Goal: Task Accomplishment & Management: Use online tool/utility

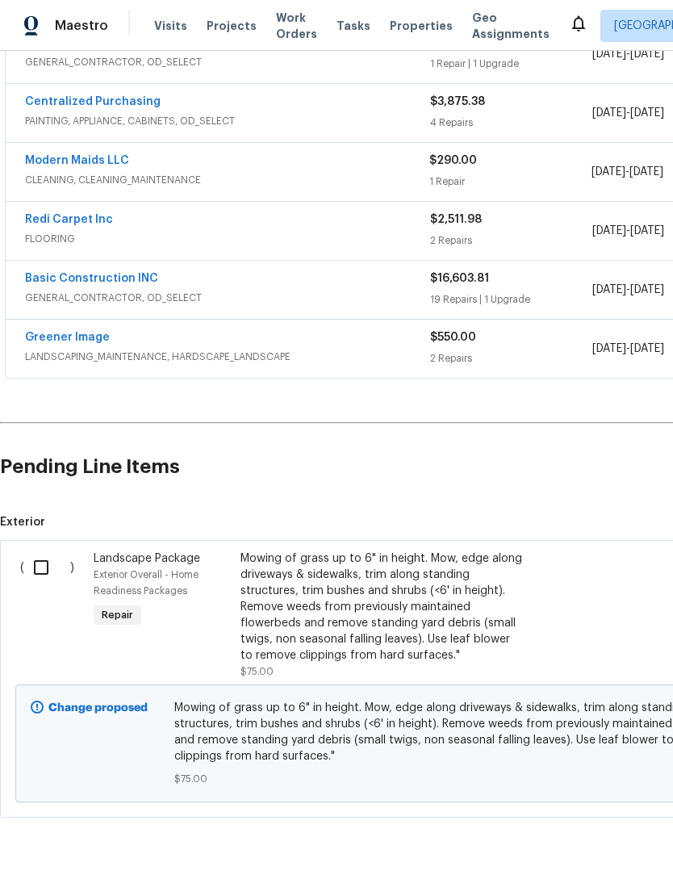
scroll to position [335, 0]
click at [43, 571] on input "checkbox" at bounding box center [47, 568] width 46 height 34
checkbox input "true"
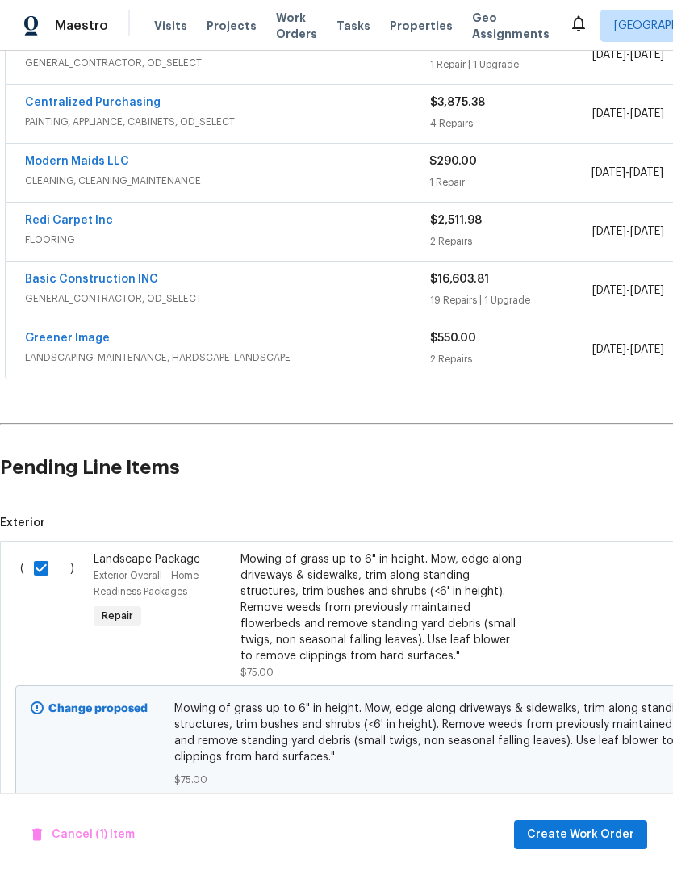
click at [621, 814] on div "Cancel (1) Item Create Work Order" at bounding box center [336, 834] width 673 height 82
click at [630, 835] on span "Create Work Order" at bounding box center [580, 835] width 107 height 20
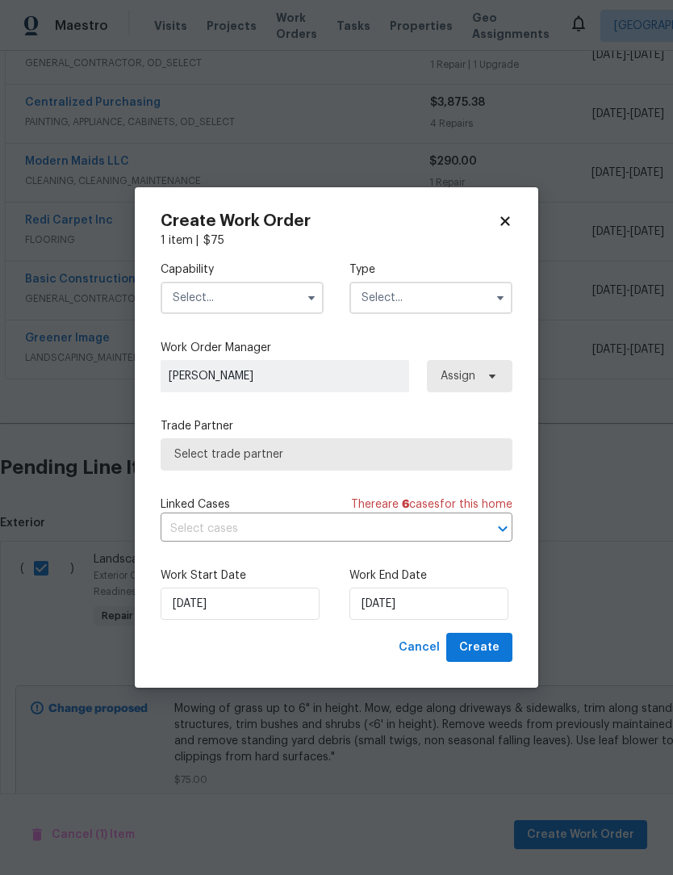
click at [189, 307] on input "text" at bounding box center [242, 298] width 163 height 32
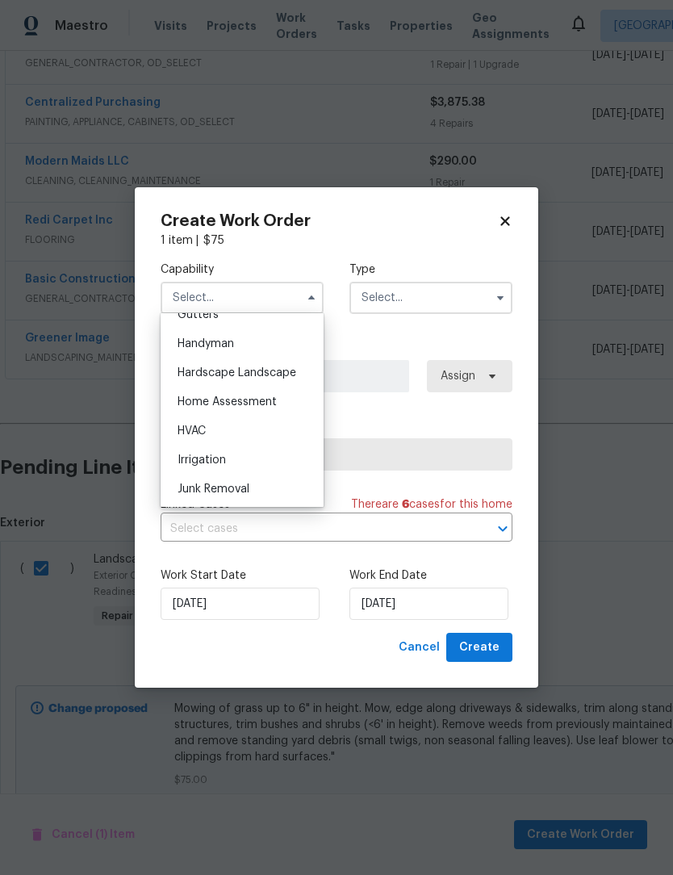
scroll to position [874, 0]
click at [178, 381] on div "Hardscape Landscape" at bounding box center [242, 374] width 155 height 29
type input "Hardscape Landscape"
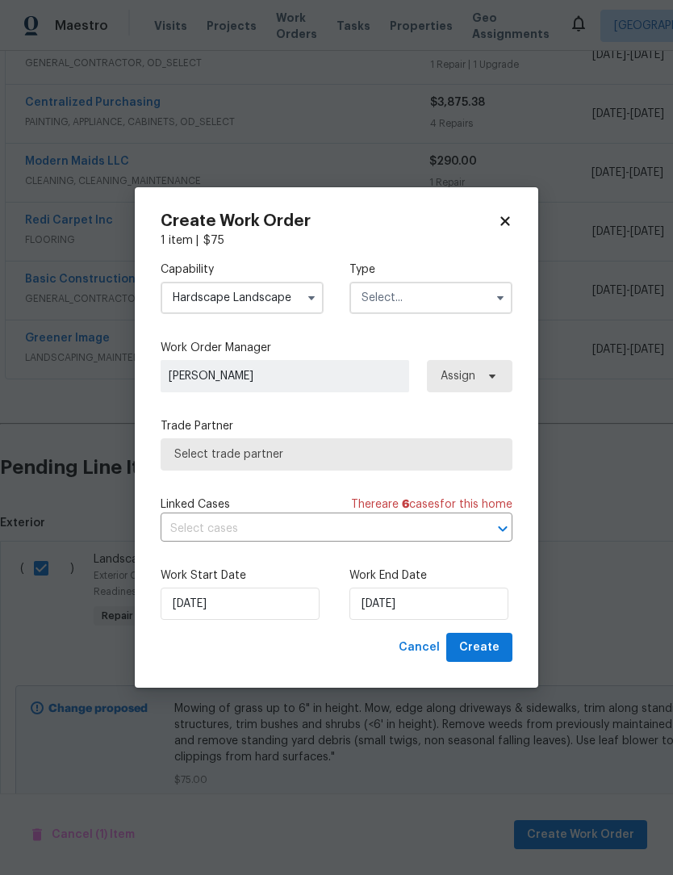
click at [473, 292] on input "text" at bounding box center [430, 298] width 163 height 32
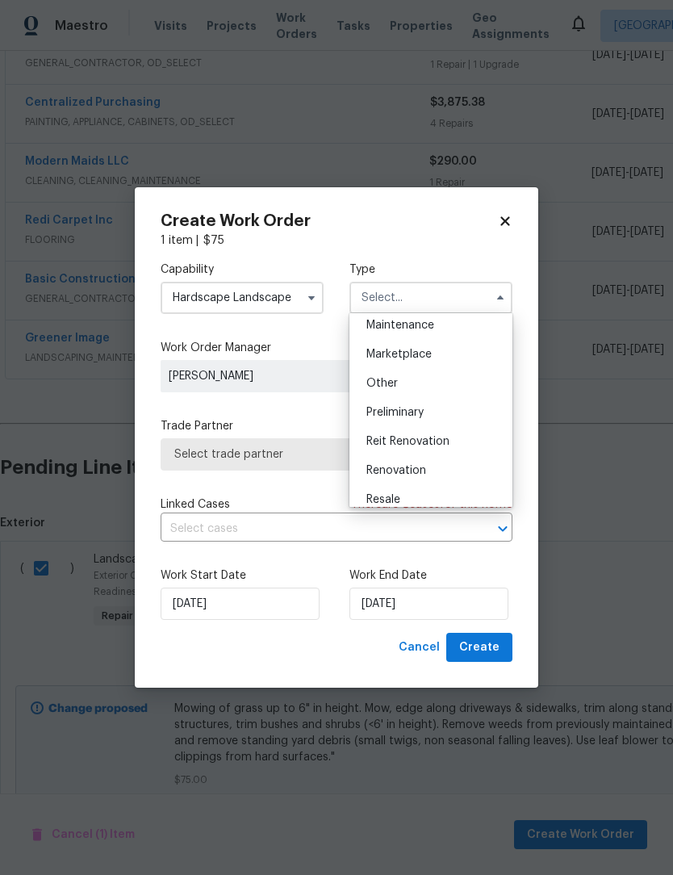
scroll to position [269, 0]
click at [444, 463] on div "Renovation" at bounding box center [430, 468] width 155 height 29
type input "Renovation"
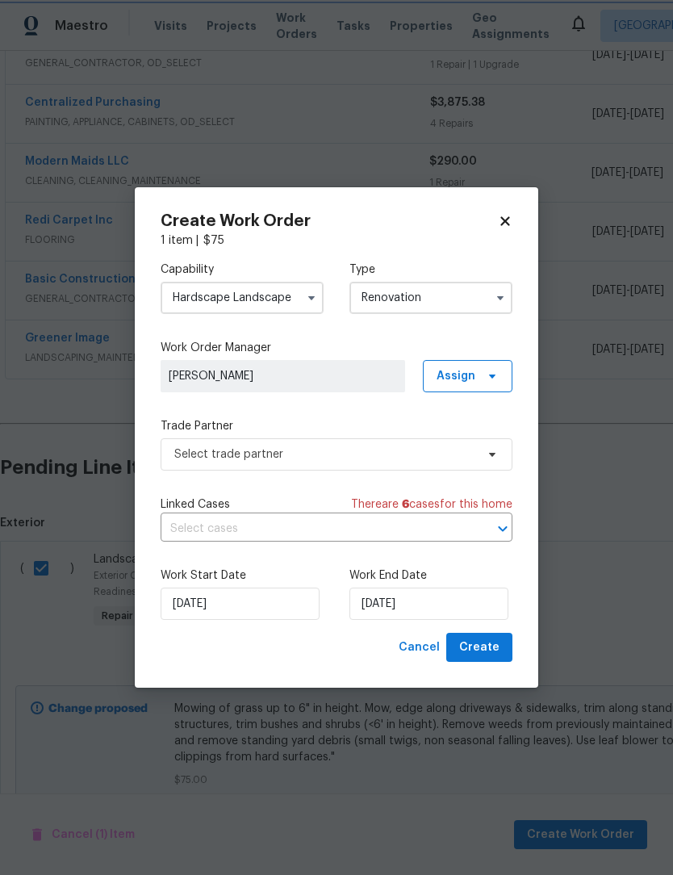
scroll to position [0, 0]
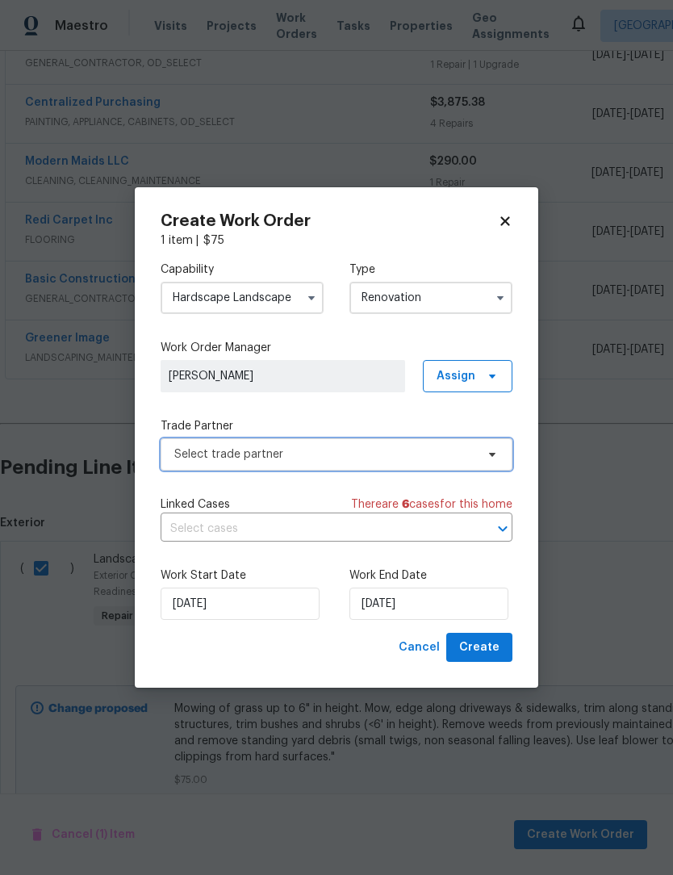
click at [477, 453] on span "Select trade partner" at bounding box center [337, 454] width 352 height 32
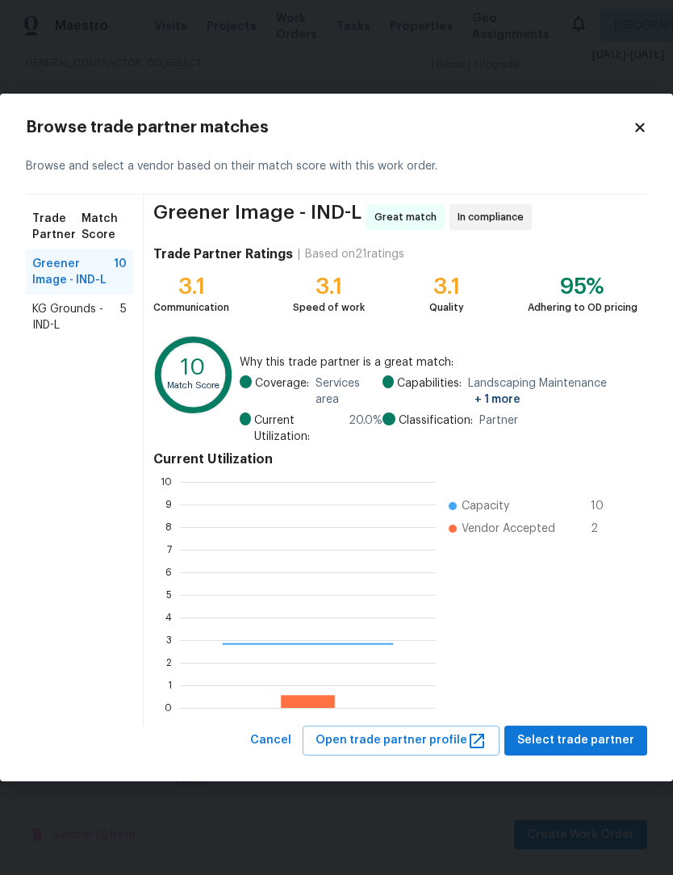
scroll to position [226, 256]
click at [52, 318] on span "KG Grounds - IND-L" at bounding box center [76, 317] width 88 height 32
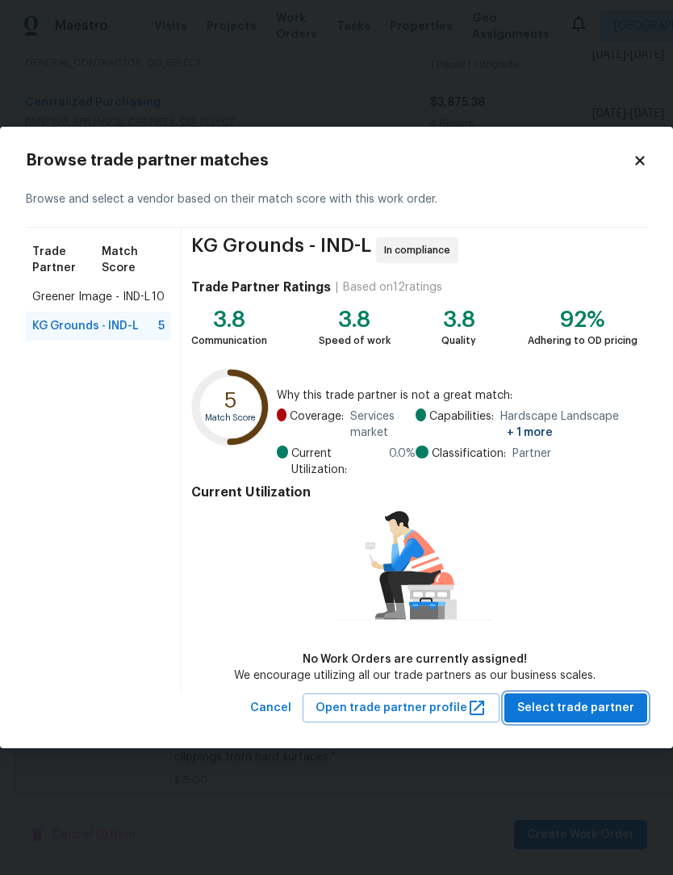
click at [610, 700] on span "Select trade partner" at bounding box center [575, 708] width 117 height 20
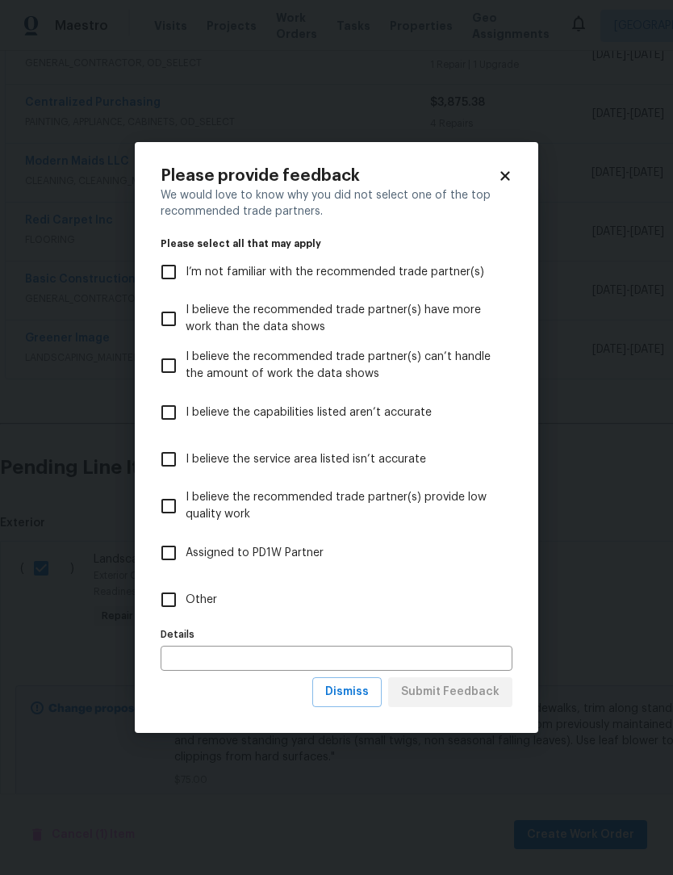
click at [178, 555] on input "Assigned to PD1W Partner" at bounding box center [169, 553] width 34 height 34
checkbox input "true"
click at [477, 688] on span "Submit Feedback" at bounding box center [450, 692] width 98 height 20
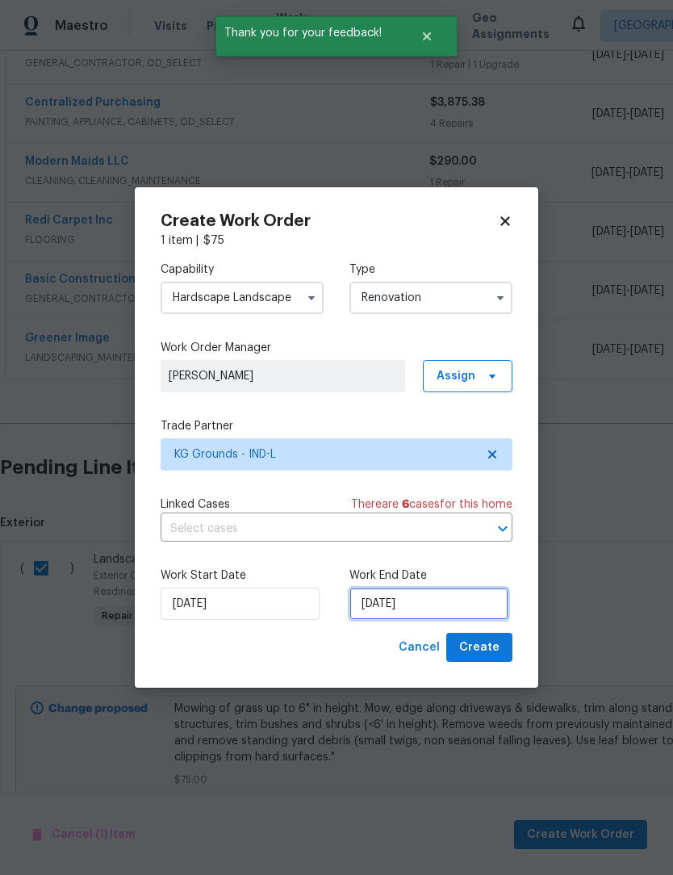
click at [459, 611] on input "8/11/2025" at bounding box center [428, 603] width 159 height 32
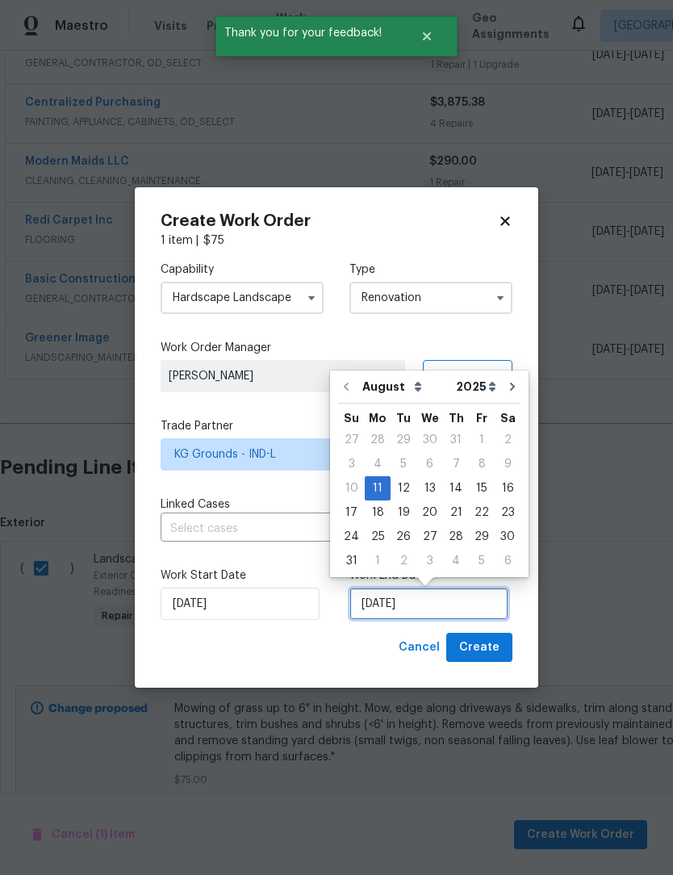
scroll to position [30, 0]
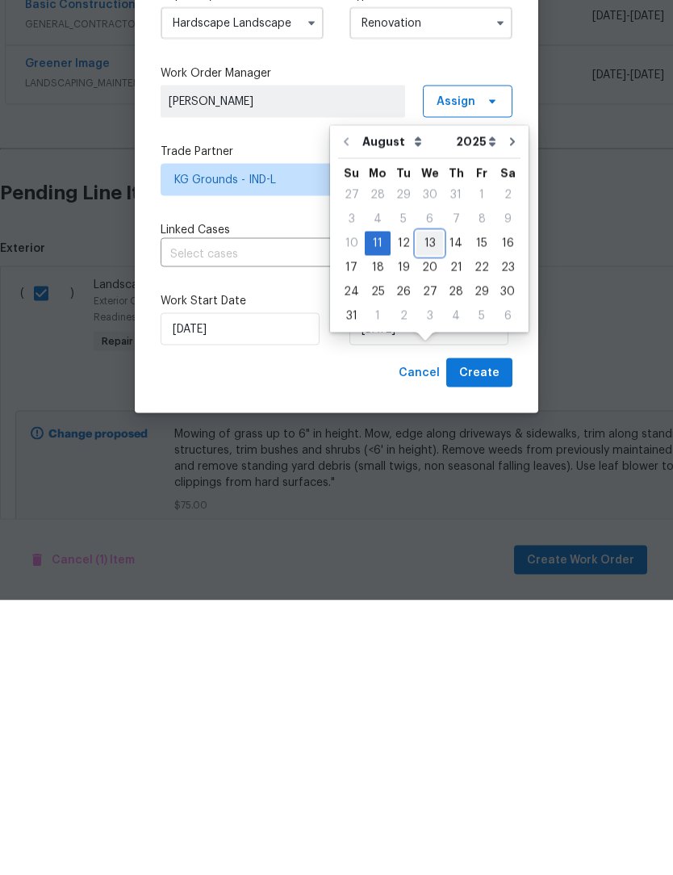
click at [424, 507] on div "13" at bounding box center [429, 518] width 27 height 23
type input "8/13/2025"
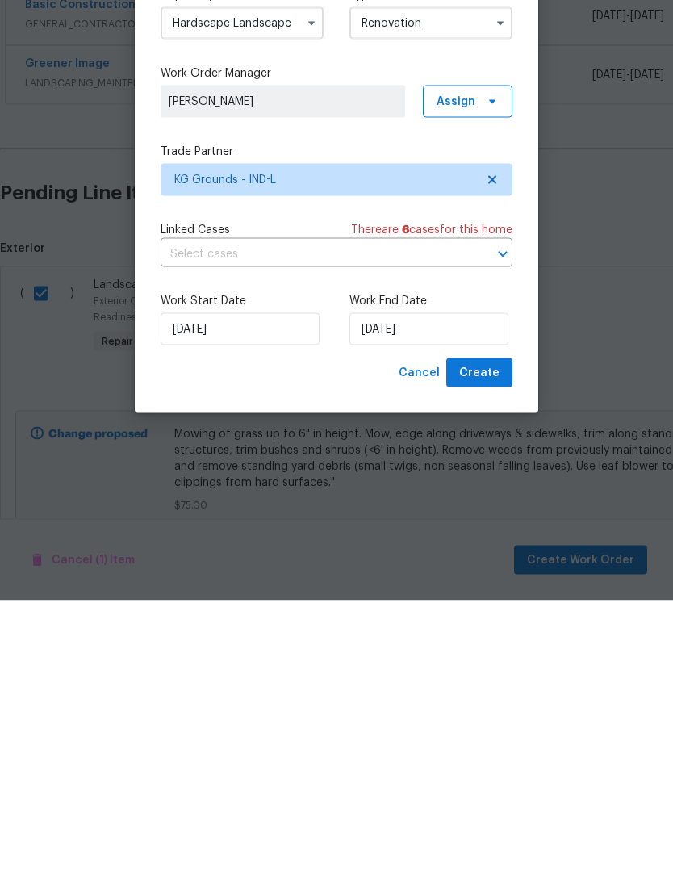
scroll to position [53, 0]
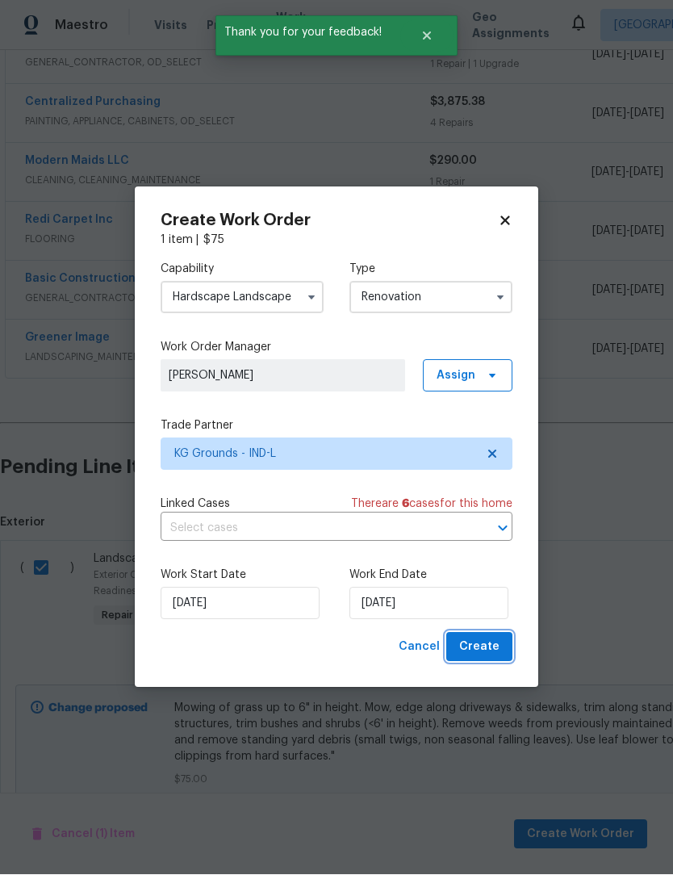
click at [496, 644] on span "Create" at bounding box center [479, 647] width 40 height 20
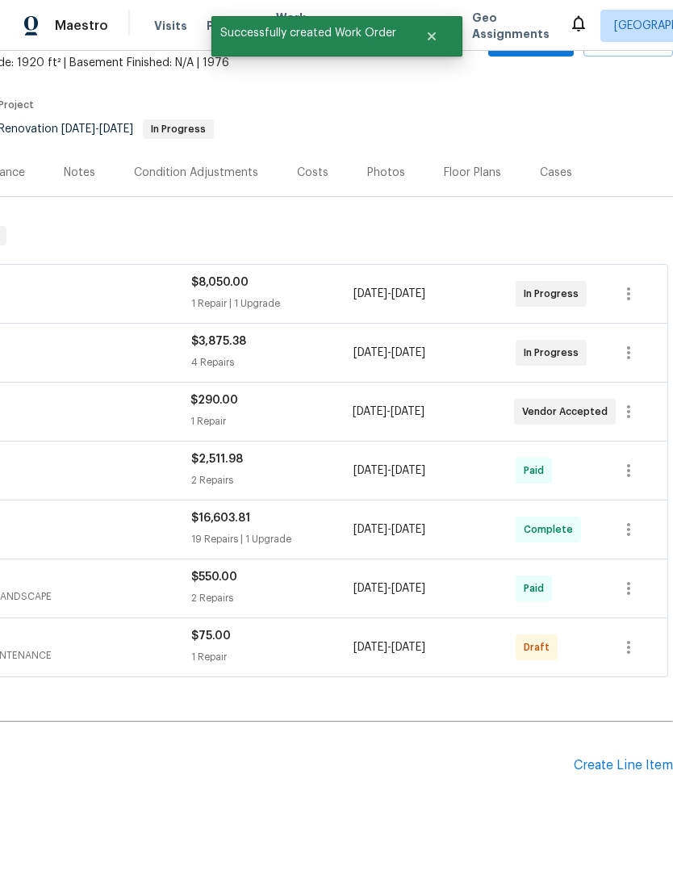
scroll to position [96, 239]
click at [632, 637] on icon "button" at bounding box center [628, 646] width 19 height 19
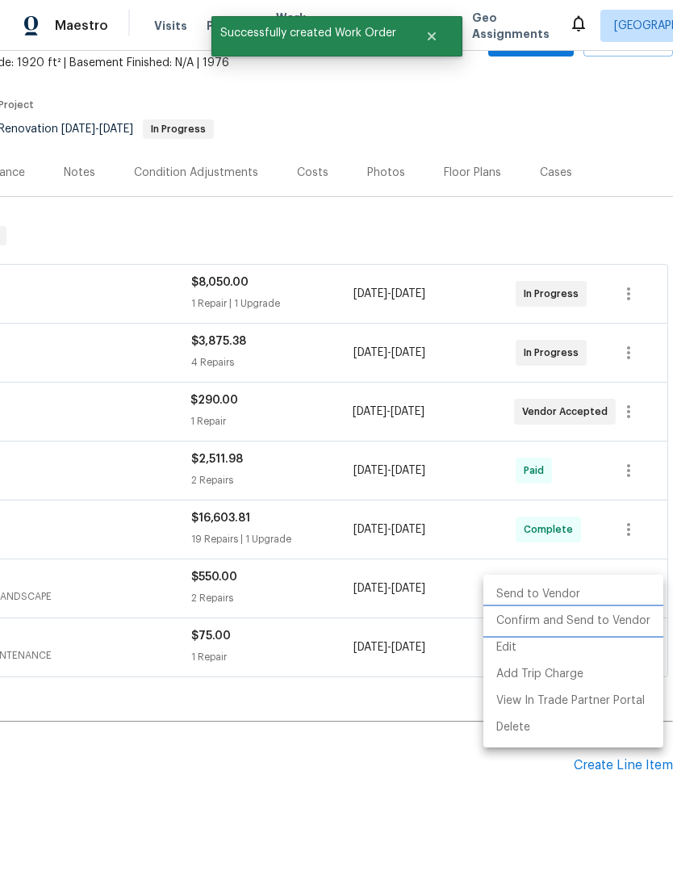
click at [612, 616] on li "Confirm and Send to Vendor" at bounding box center [573, 621] width 180 height 27
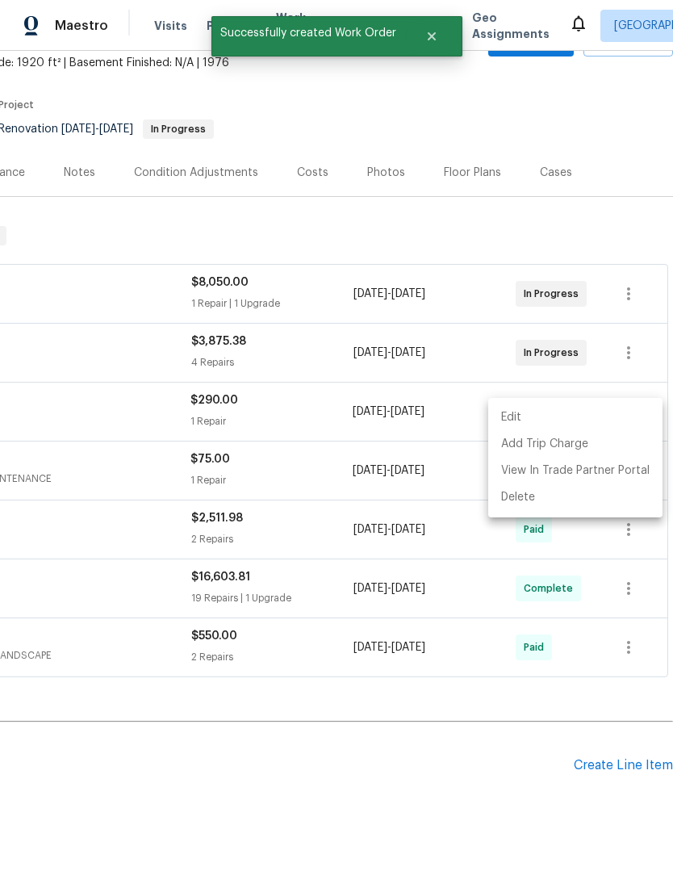
click at [136, 708] on div at bounding box center [336, 437] width 673 height 875
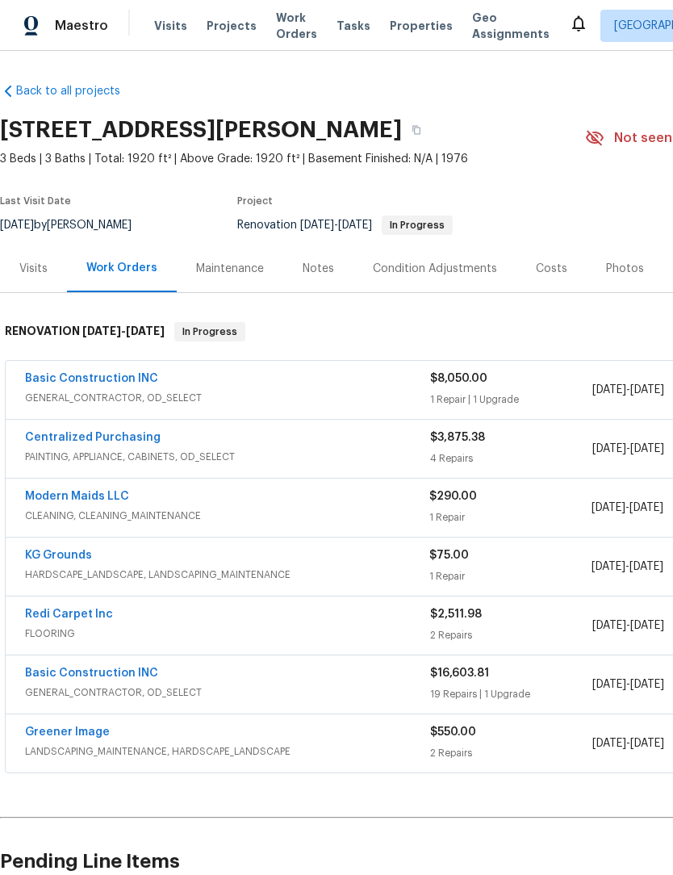
scroll to position [0, 0]
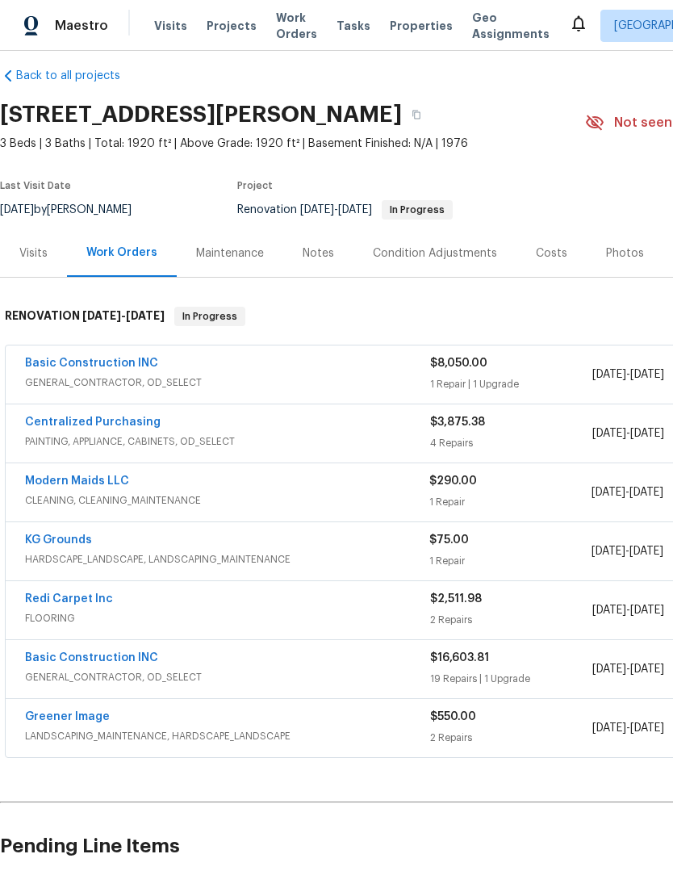
scroll to position [15, 0]
click at [294, 25] on span "Work Orders" at bounding box center [296, 26] width 41 height 32
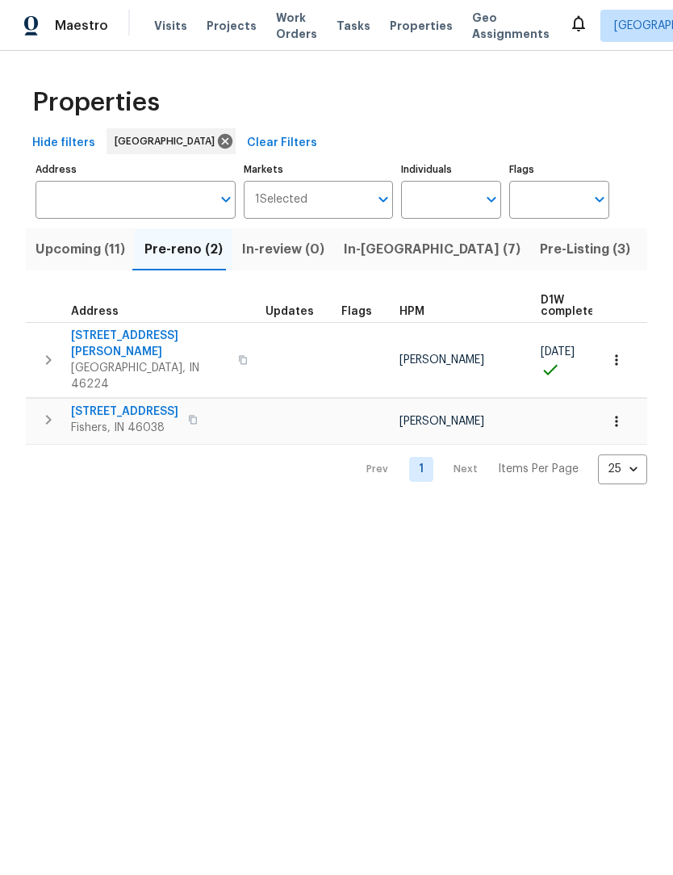
click at [191, 4] on div "Maestro Visits Projects Work Orders Tasks Properties Geo Assignments Indianapol…" at bounding box center [336, 25] width 673 height 51
click at [650, 250] on span "Listed (33)" at bounding box center [684, 249] width 69 height 23
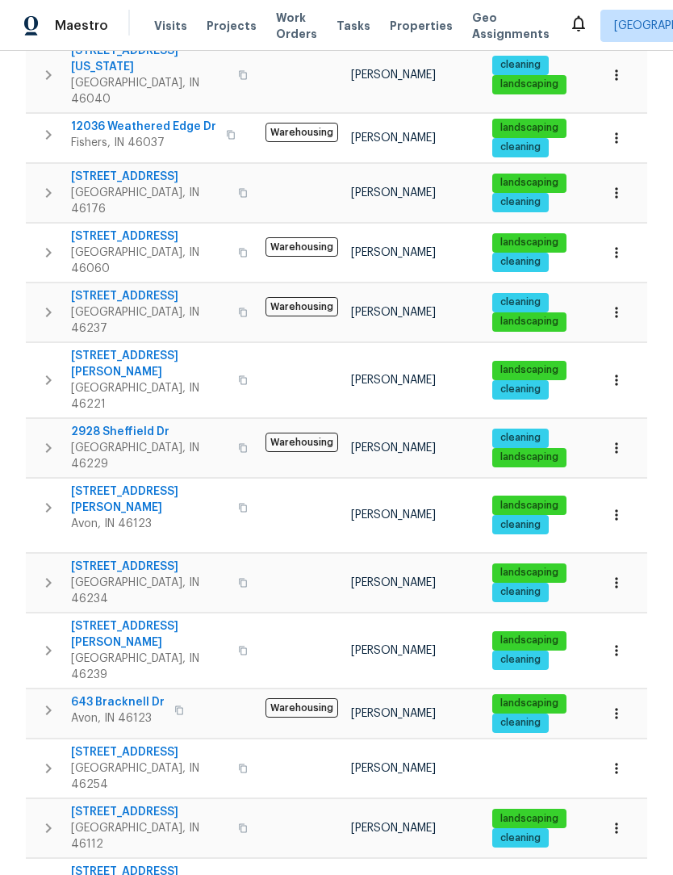
scroll to position [709, 0]
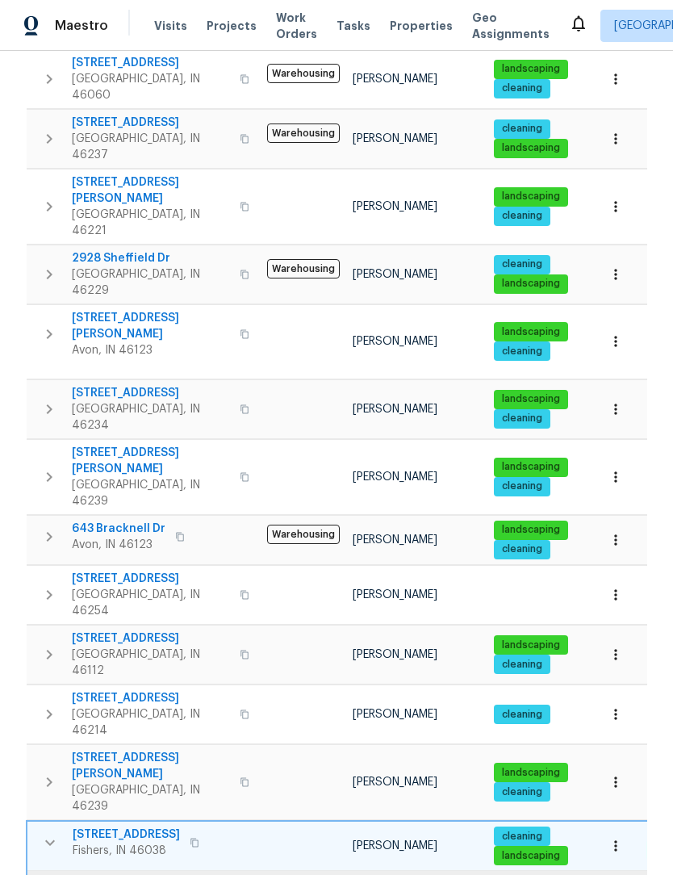
scroll to position [885, 0]
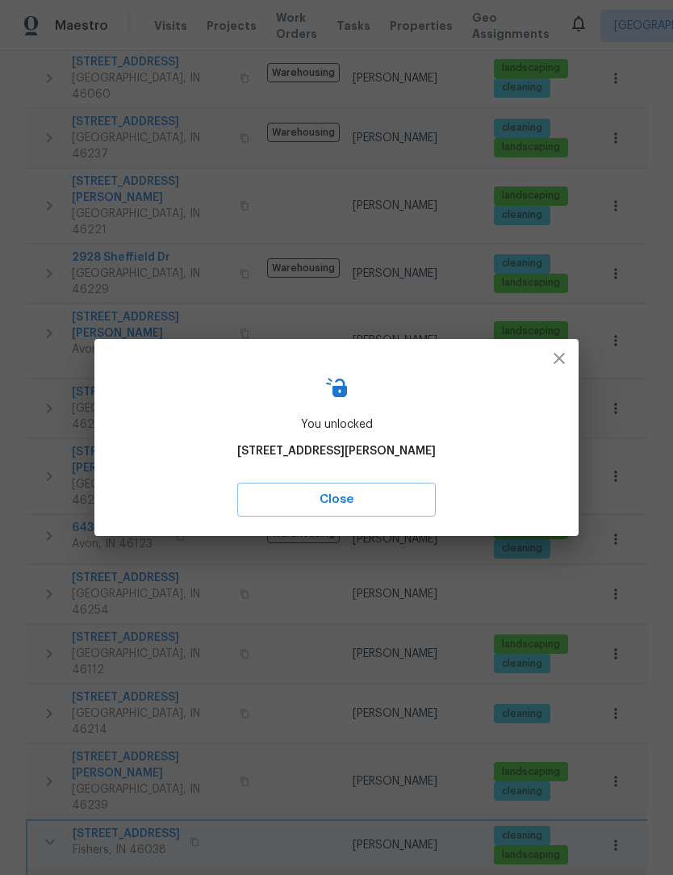
click at [344, 496] on span "Close" at bounding box center [336, 499] width 163 height 21
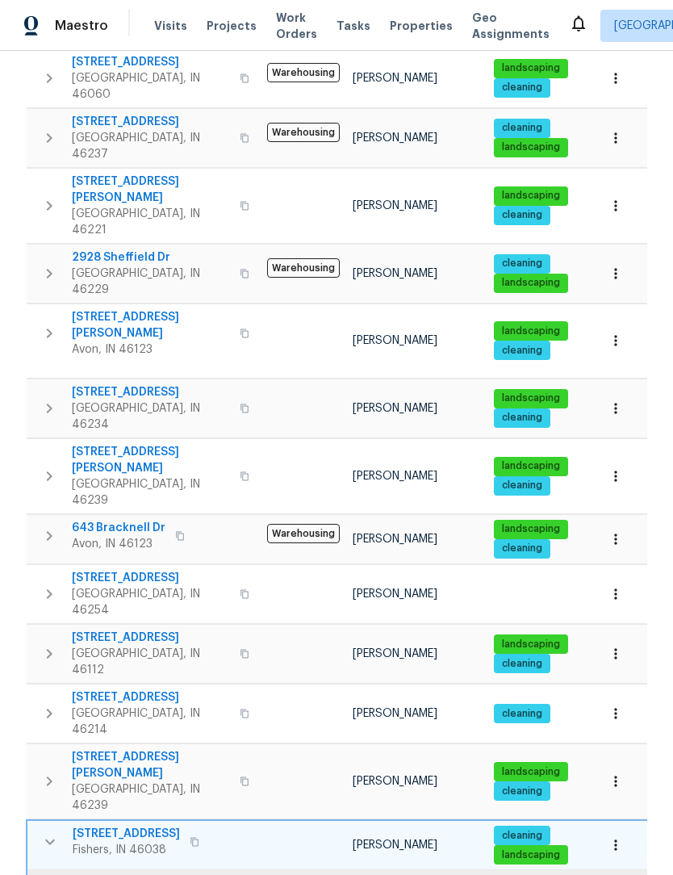
click at [44, 832] on icon "button" at bounding box center [49, 841] width 19 height 19
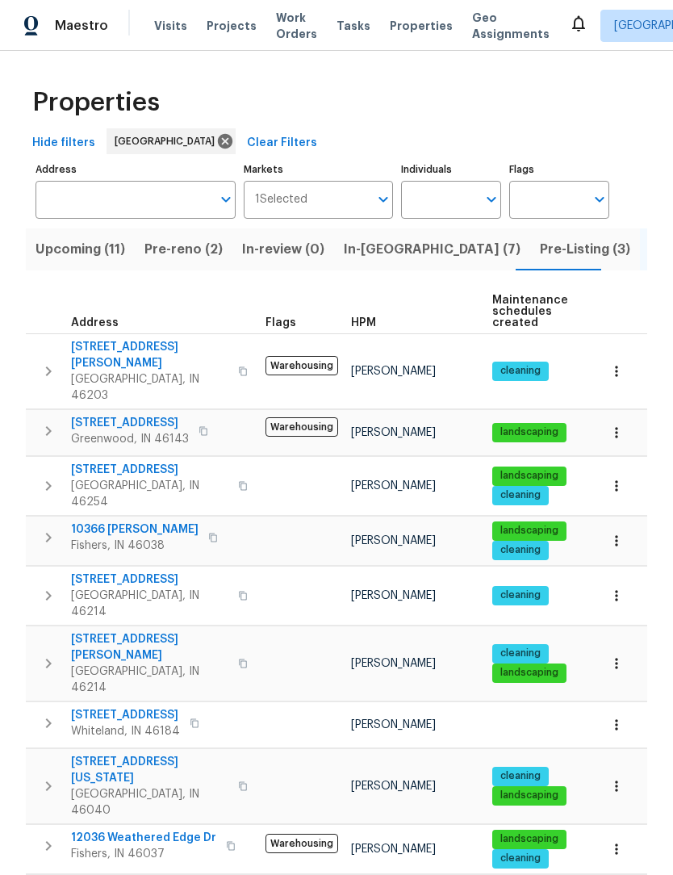
scroll to position [0, 0]
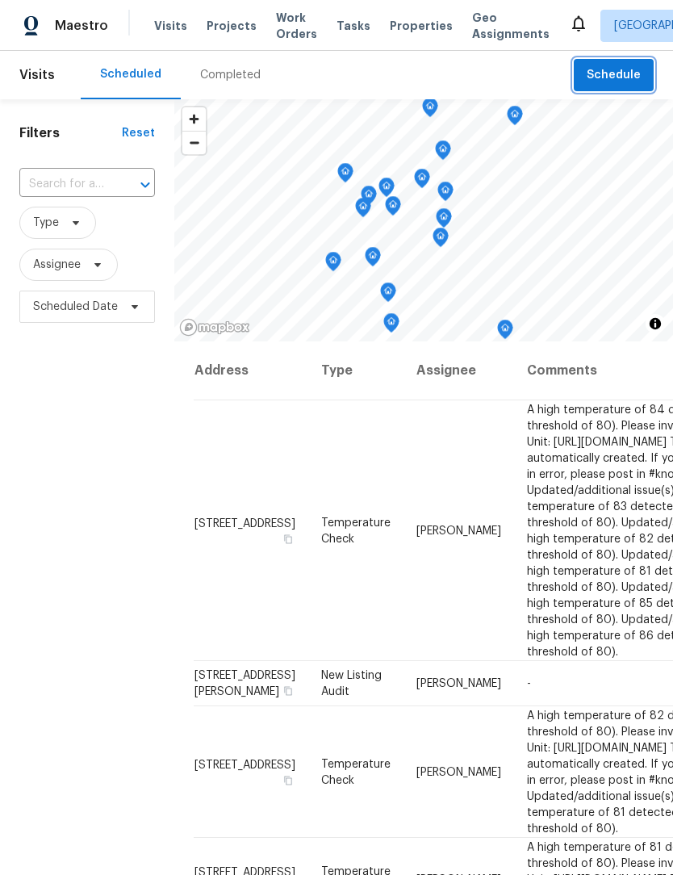
click at [622, 70] on span "Schedule" at bounding box center [614, 75] width 54 height 20
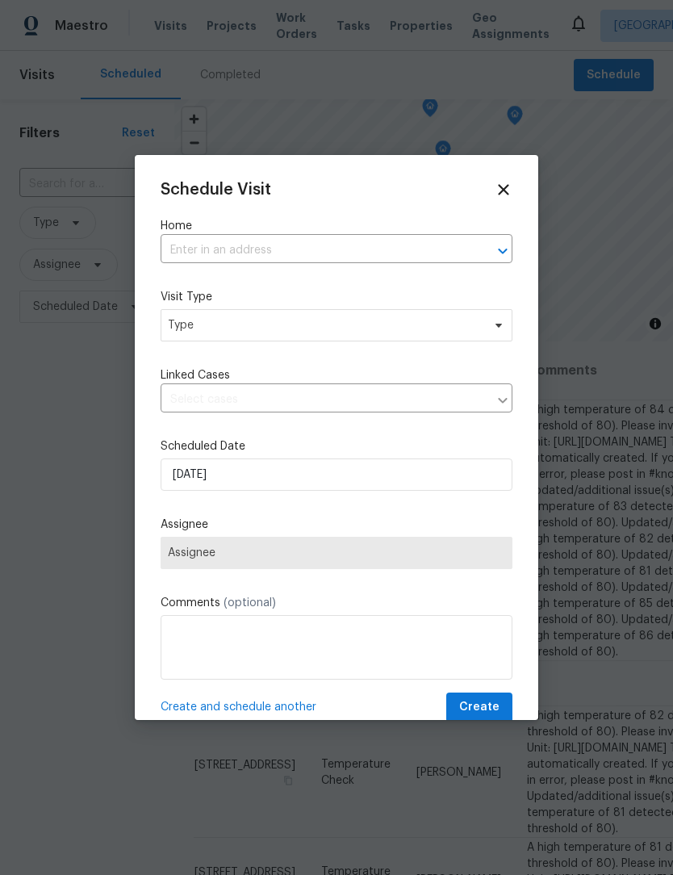
click at [249, 244] on input "text" at bounding box center [314, 250] width 307 height 25
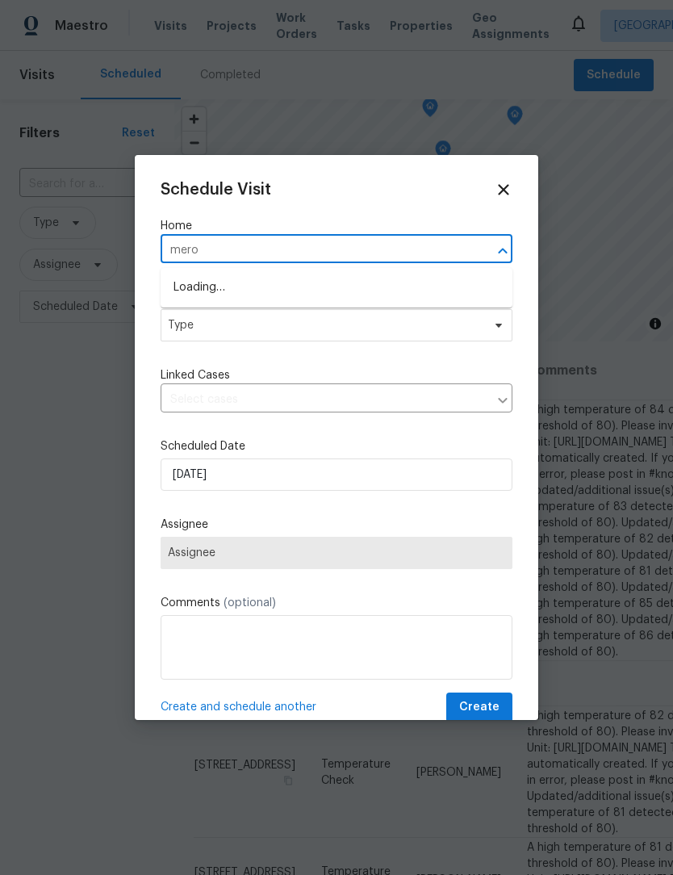
type input "merom"
click at [348, 289] on li "6472 Merom Ct, Indianapolis, IN 46268" at bounding box center [337, 287] width 352 height 27
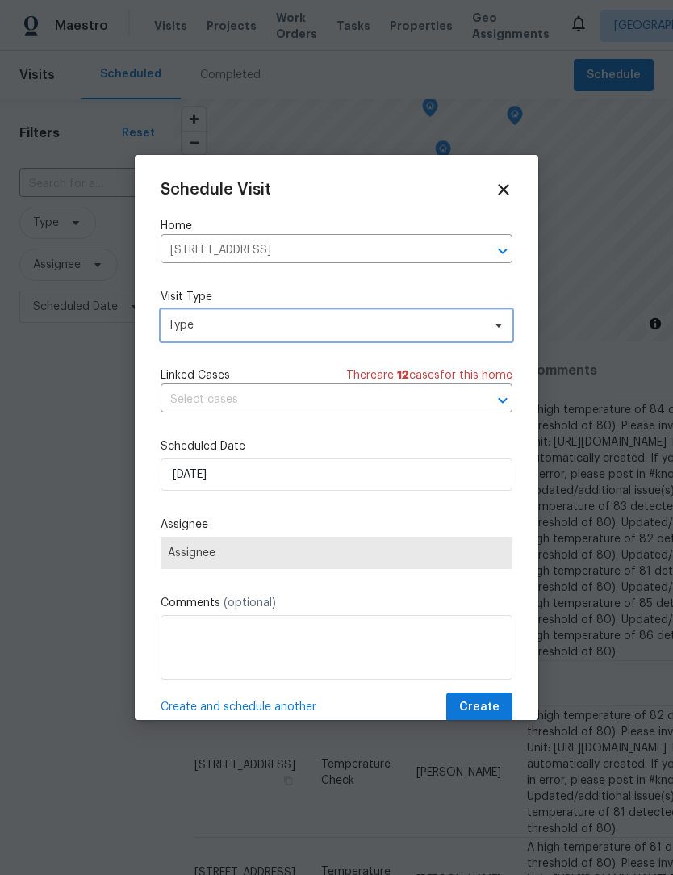
click at [275, 333] on span "Type" at bounding box center [325, 325] width 314 height 16
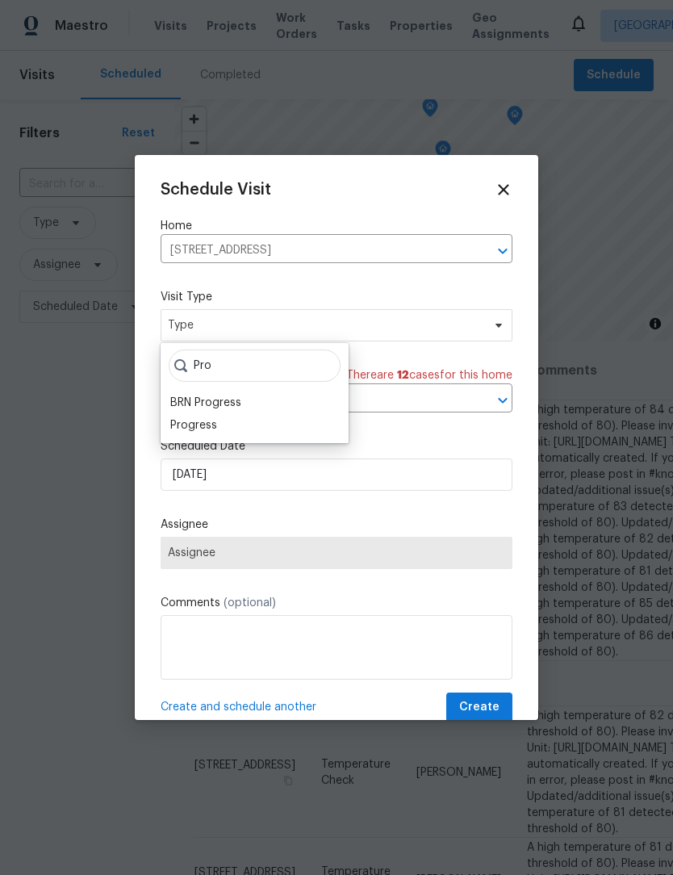
type input "Pro"
click at [260, 423] on div "Progress" at bounding box center [254, 425] width 178 height 23
click at [209, 426] on div "Progress" at bounding box center [193, 425] width 47 height 16
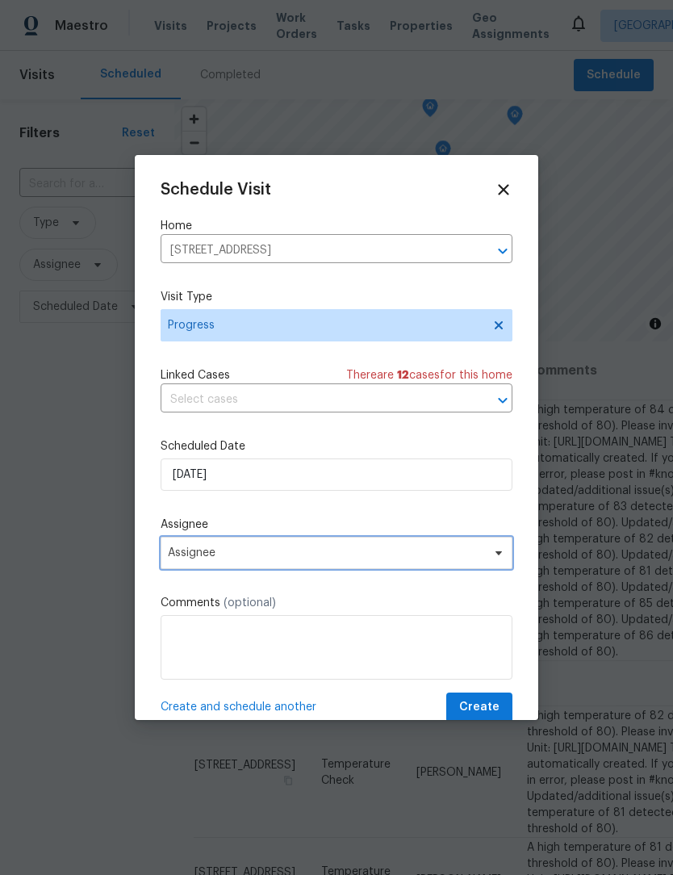
click at [274, 559] on span "Assignee" at bounding box center [326, 552] width 316 height 13
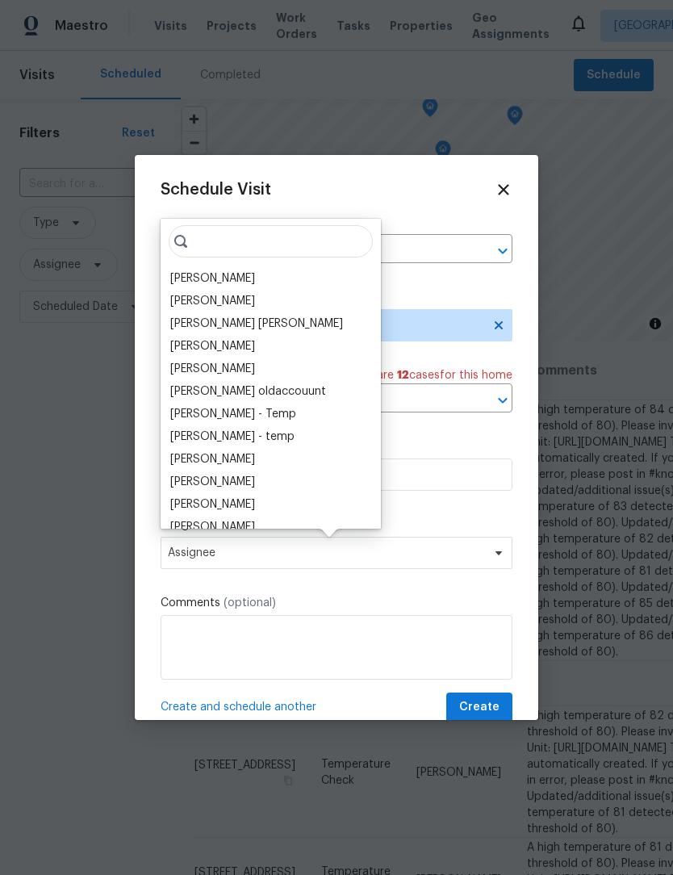
click at [224, 280] on div "[PERSON_NAME]" at bounding box center [212, 278] width 85 height 16
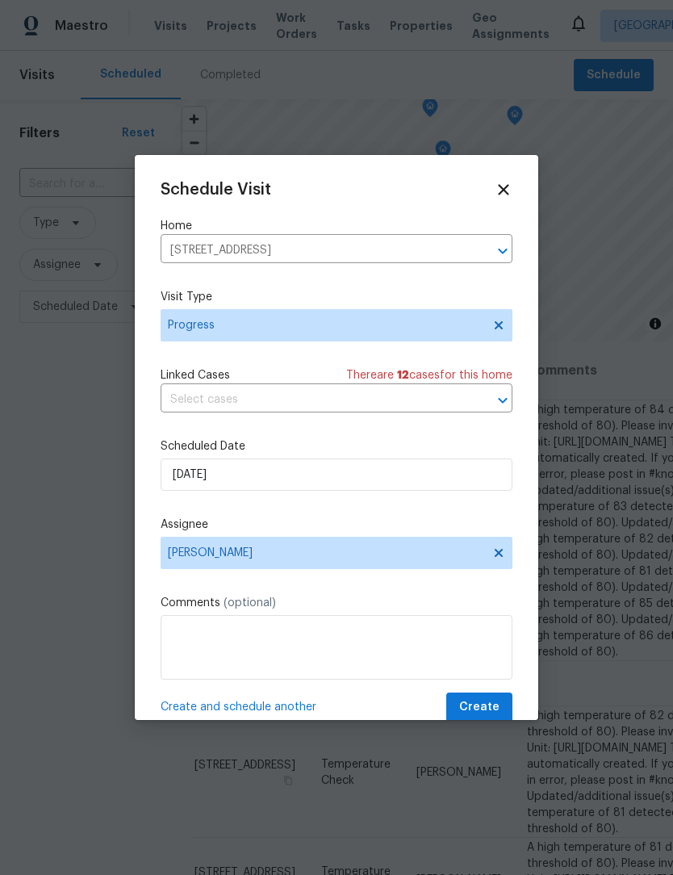
click at [286, 704] on span "Create and schedule another" at bounding box center [239, 707] width 156 height 16
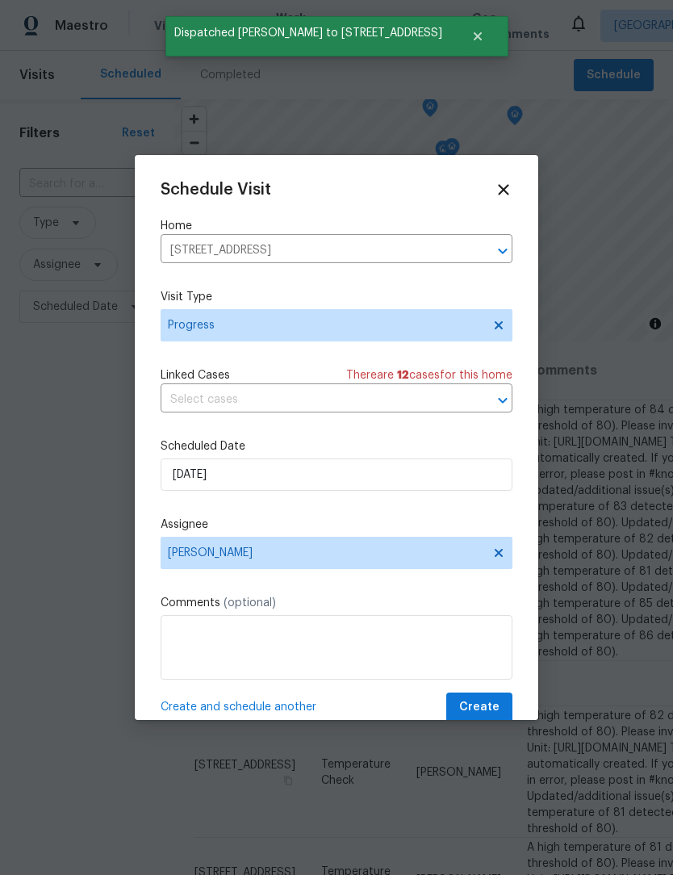
click at [307, 257] on input "6472 Merom Ct, Indianapolis, IN 46268" at bounding box center [314, 250] width 307 height 25
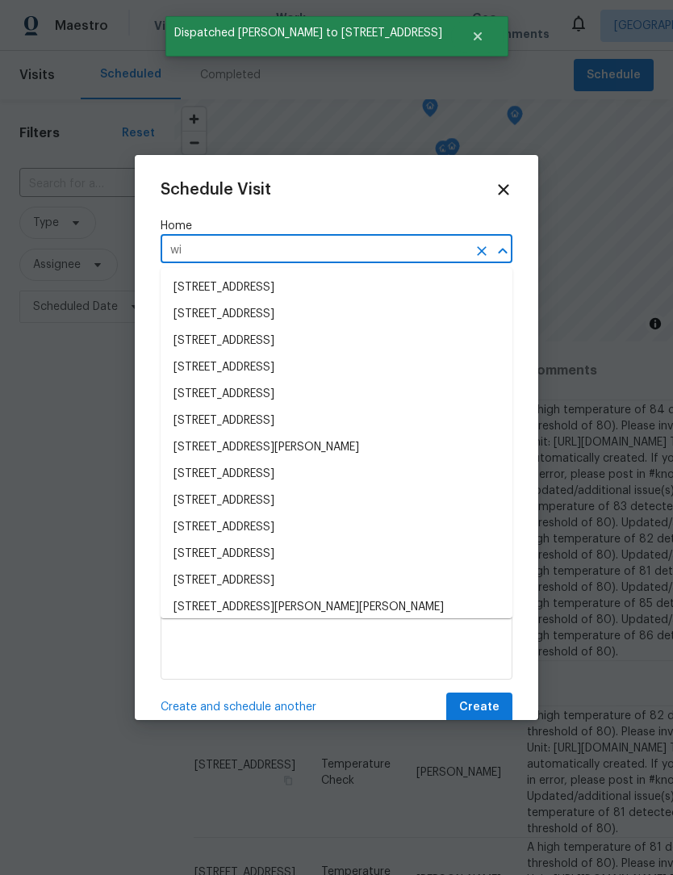
type input "w"
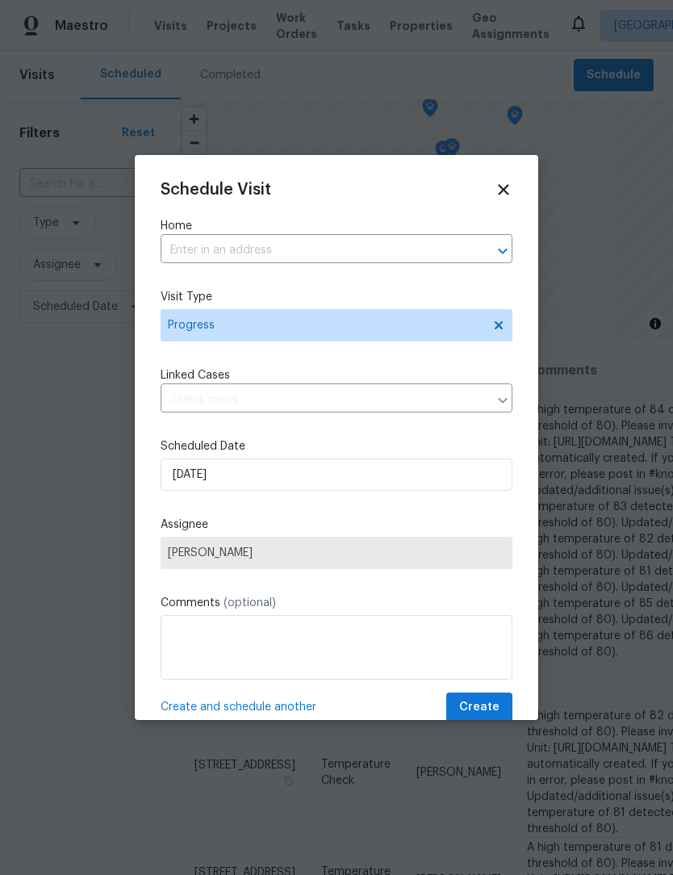
click at [262, 259] on input "text" at bounding box center [314, 250] width 307 height 25
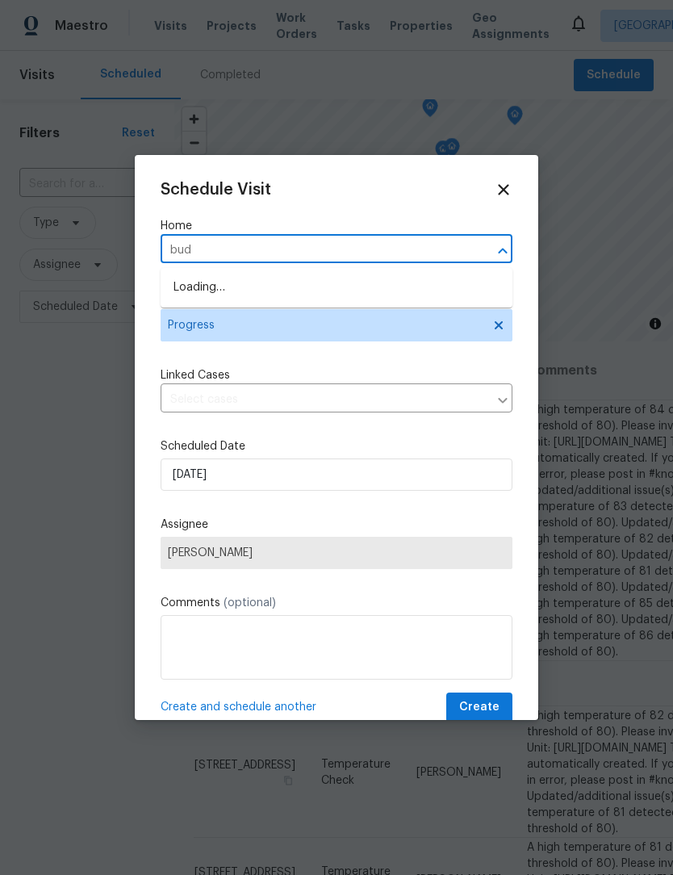
type input "budd"
click at [305, 278] on li "9177 Budd Run Dr, Indianapolis, IN 46250" at bounding box center [337, 287] width 352 height 27
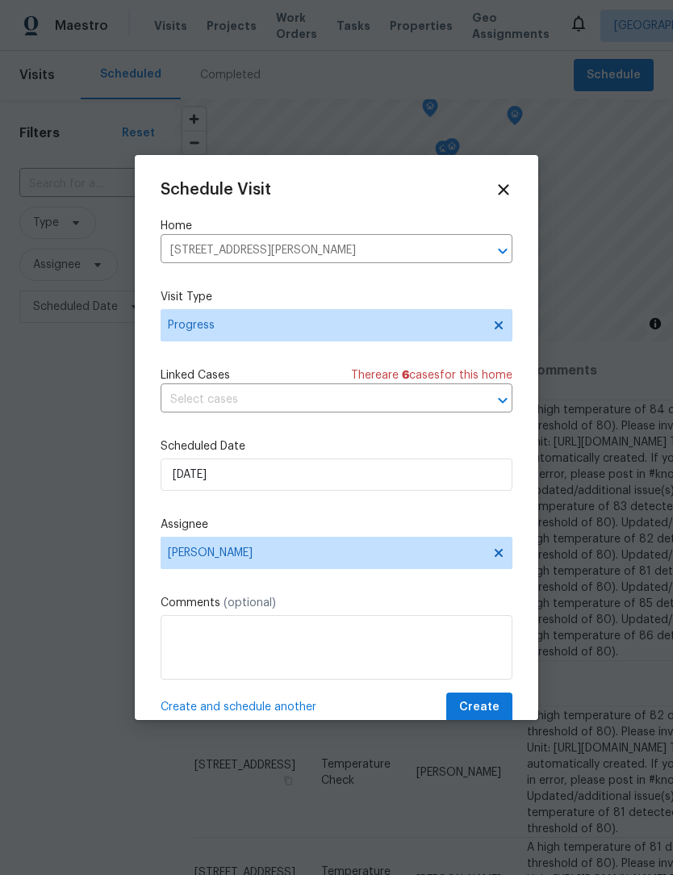
click at [293, 710] on span "Create and schedule another" at bounding box center [239, 707] width 156 height 16
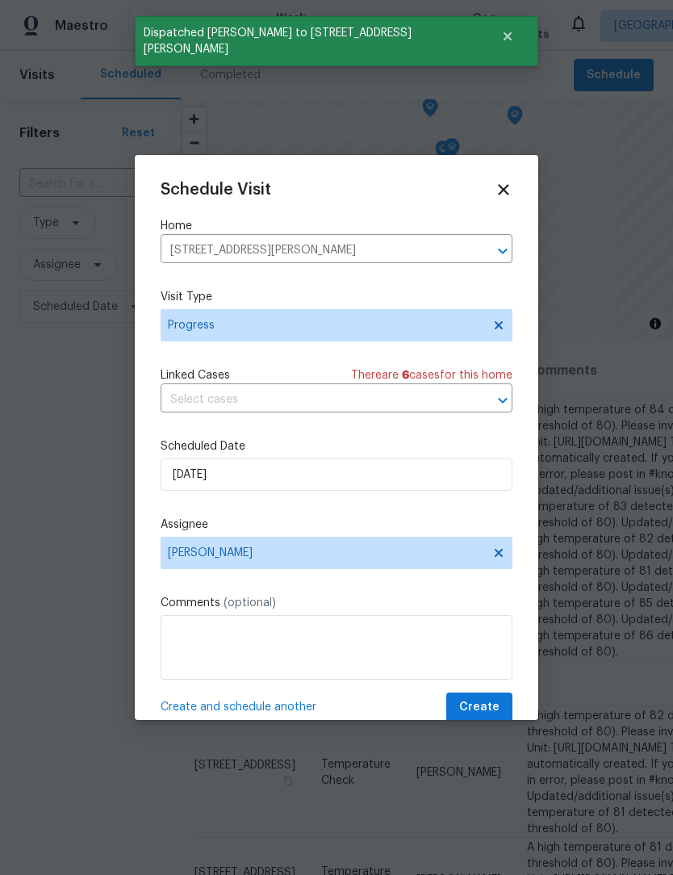
click at [268, 251] on input "9177 Budd Run Dr, Indianapolis, IN 46250" at bounding box center [314, 250] width 307 height 25
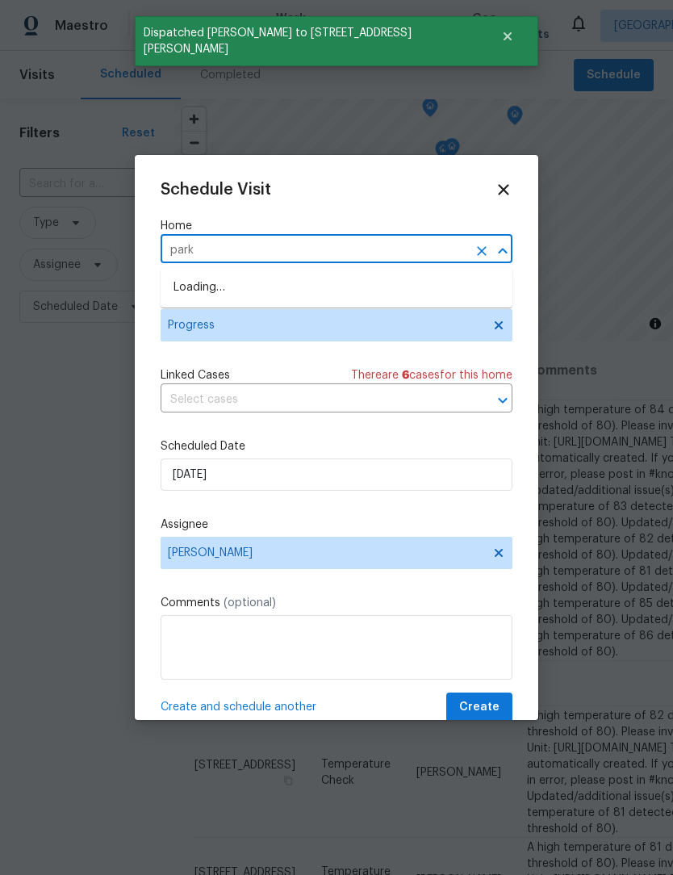
type input "parks"
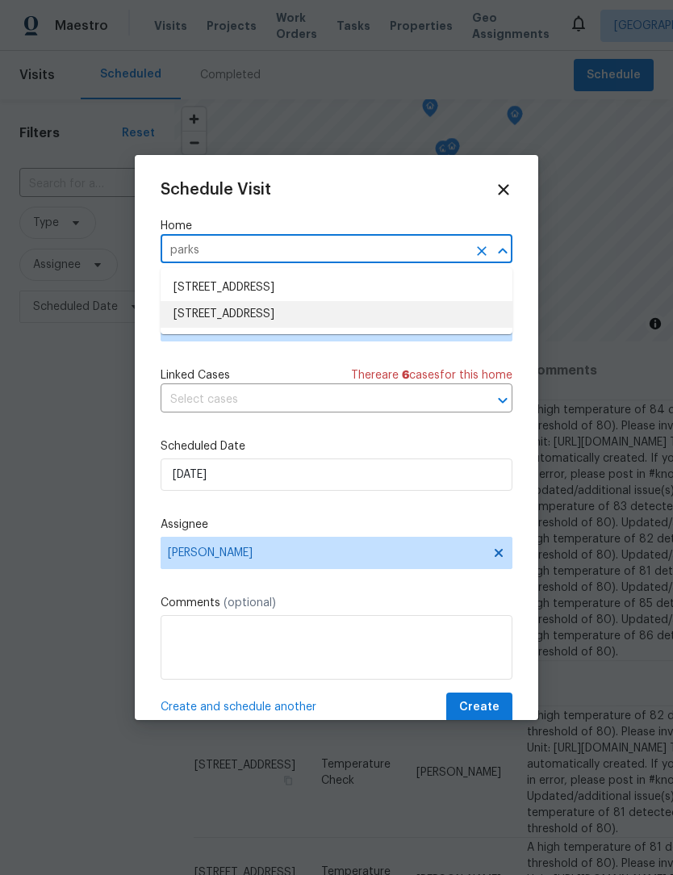
click at [294, 320] on li "10093 Parkshore Dr, Fishers, IN 46038" at bounding box center [337, 314] width 352 height 27
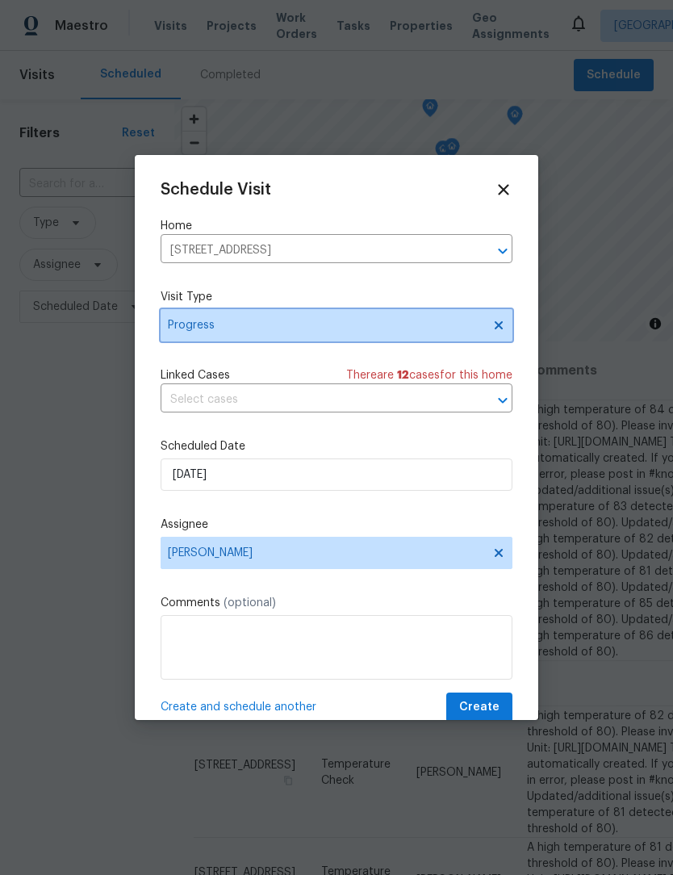
click at [284, 333] on span "Progress" at bounding box center [325, 325] width 314 height 16
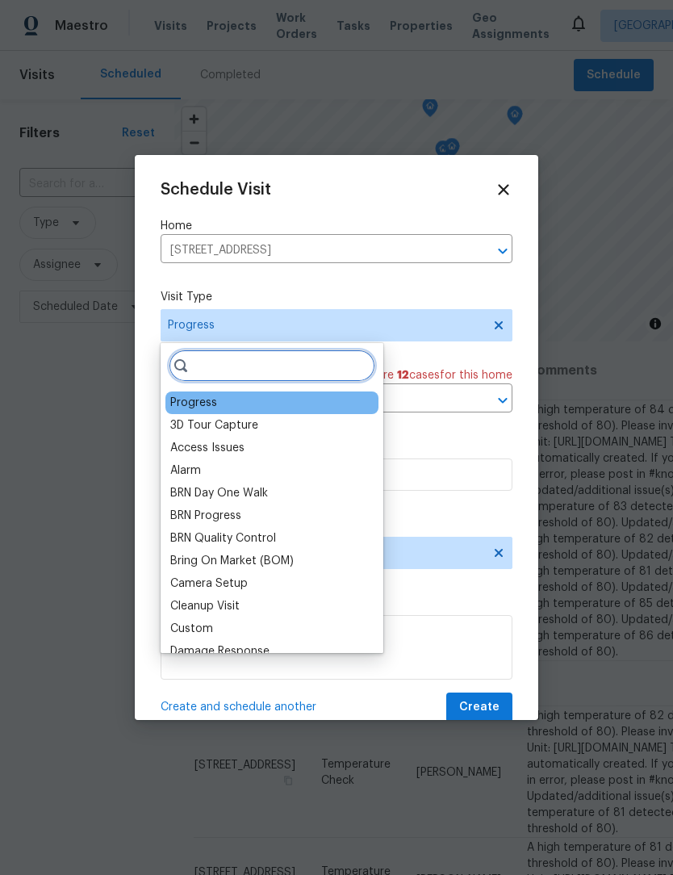
click at [235, 364] on input "search" at bounding box center [272, 365] width 207 height 32
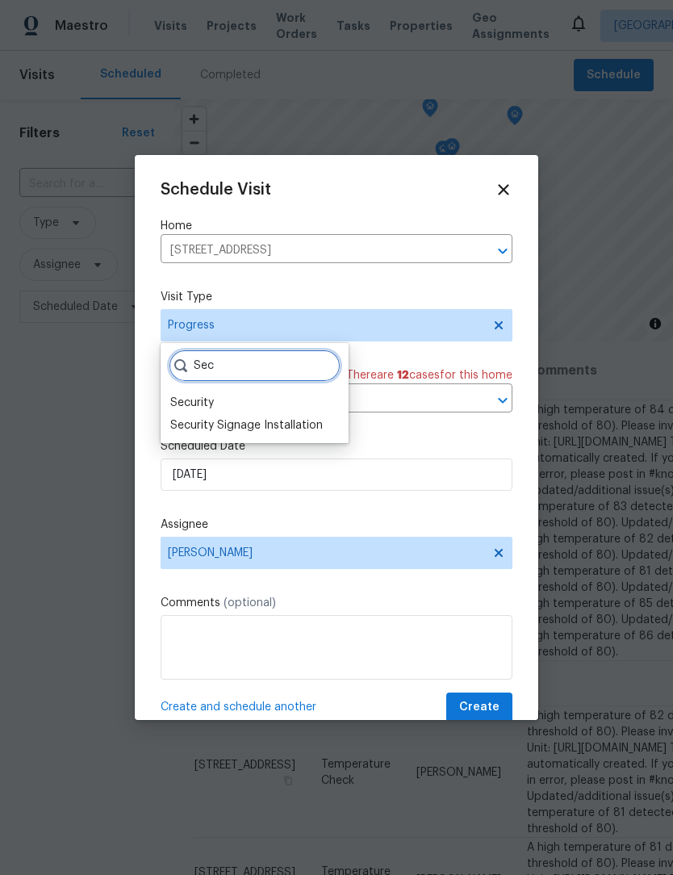
type input "Sec"
click at [200, 399] on div "Security" at bounding box center [192, 403] width 44 height 16
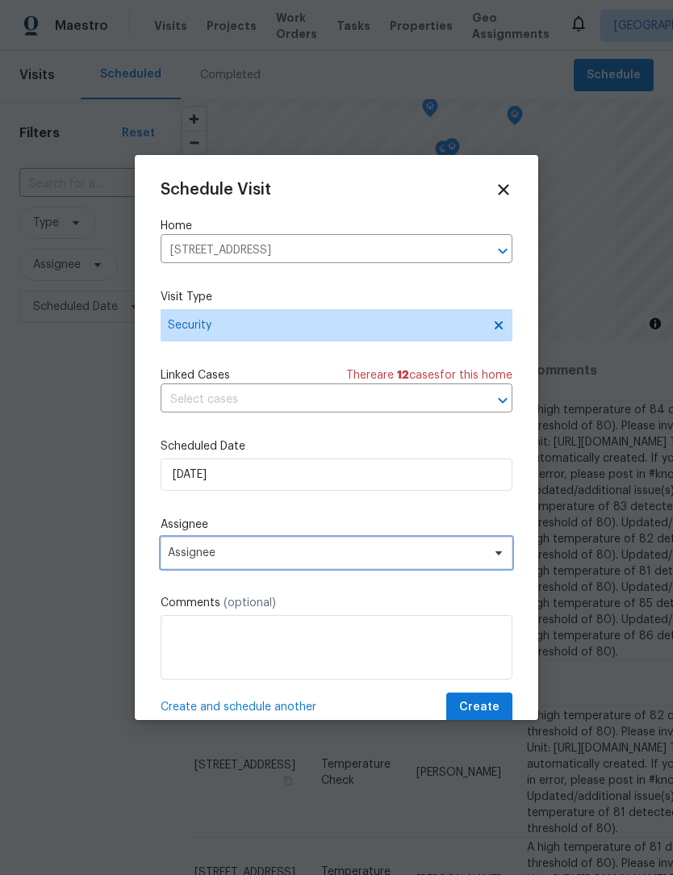
click at [269, 554] on span "Assignee" at bounding box center [326, 552] width 316 height 13
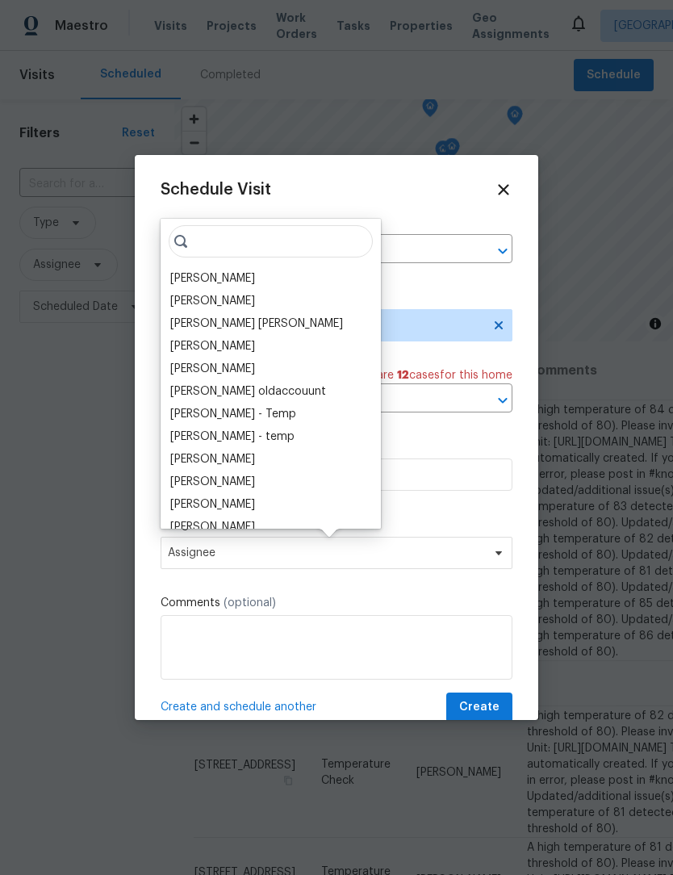
click at [227, 279] on div "[PERSON_NAME]" at bounding box center [212, 278] width 85 height 16
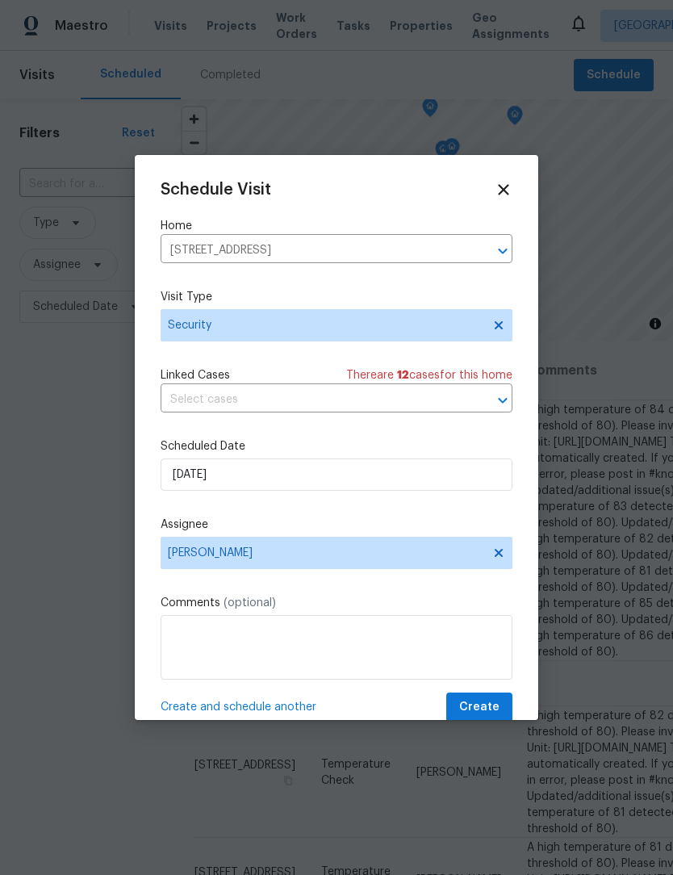
click at [289, 715] on span "Create and schedule another" at bounding box center [239, 707] width 156 height 16
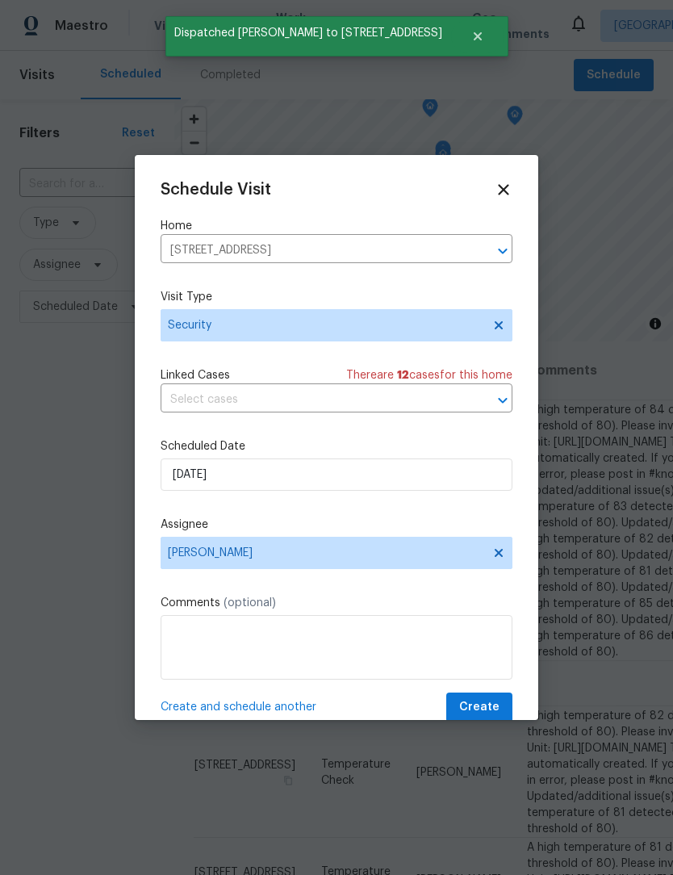
click at [425, 282] on div "Schedule Visit Home 10093 Parkshore Dr, Fishers, IN 46038 ​ Visit Type Security…" at bounding box center [337, 451] width 352 height 541
click at [477, 250] on icon "Clear" at bounding box center [482, 251] width 16 height 16
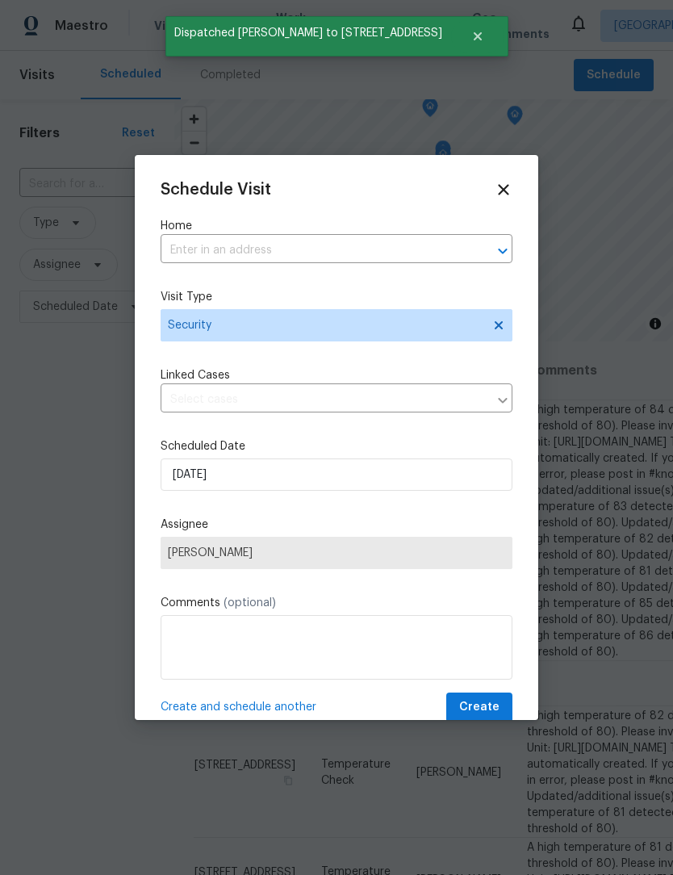
click at [504, 190] on icon at bounding box center [503, 189] width 10 height 10
